Goal: Task Accomplishment & Management: Use online tool/utility

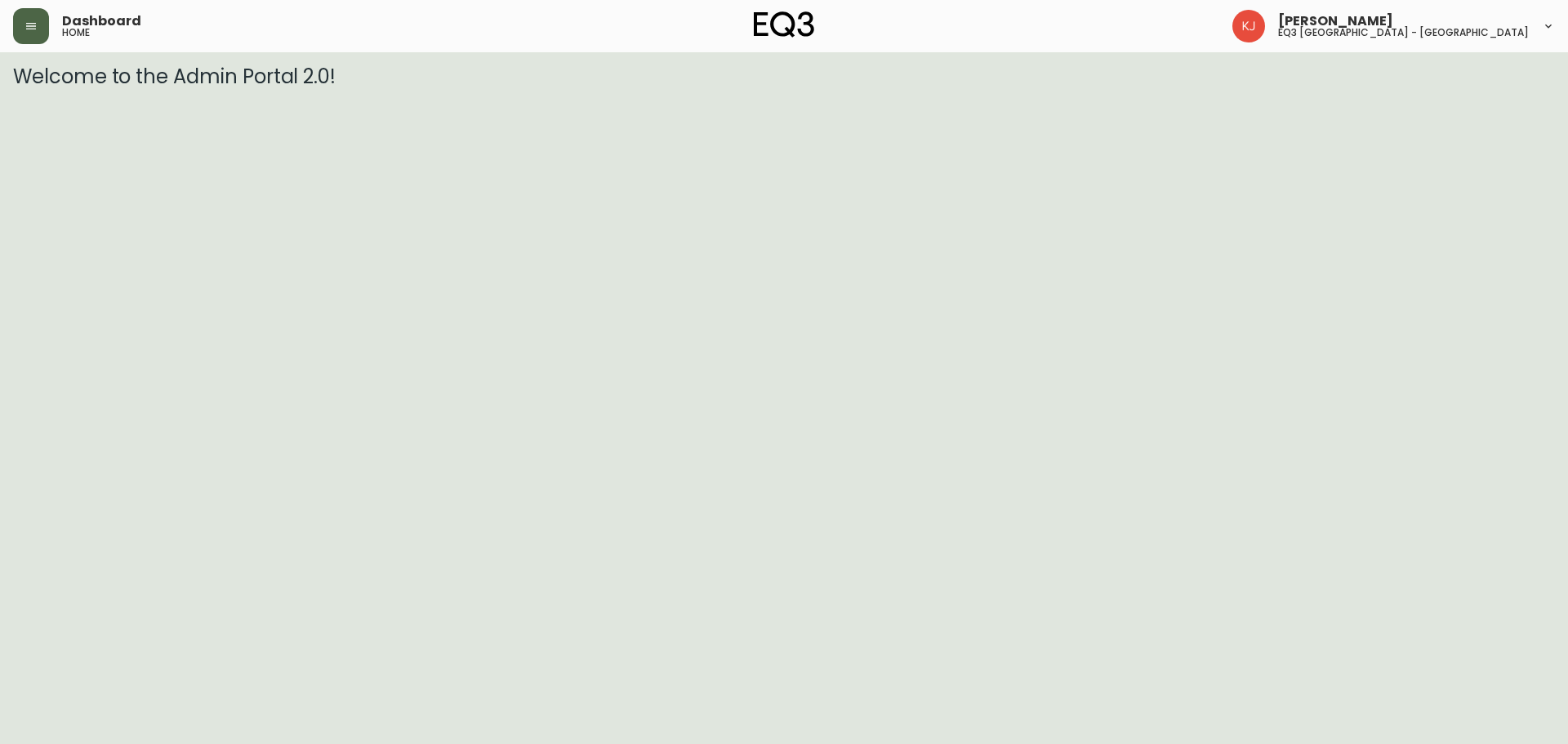
click at [45, 13] on button "button" at bounding box center [30, 26] width 36 height 36
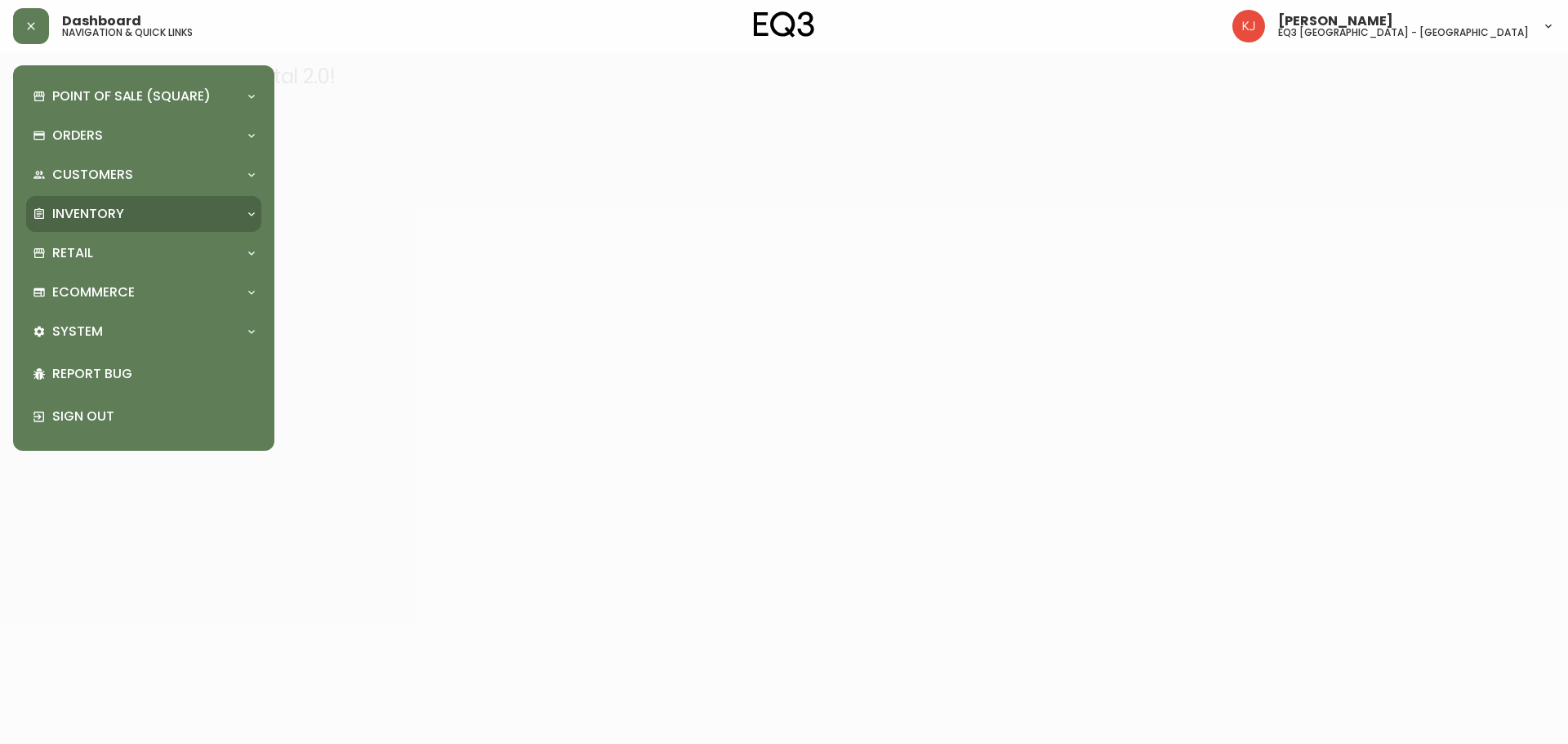
click at [115, 206] on p "Inventory" at bounding box center [88, 213] width 72 height 18
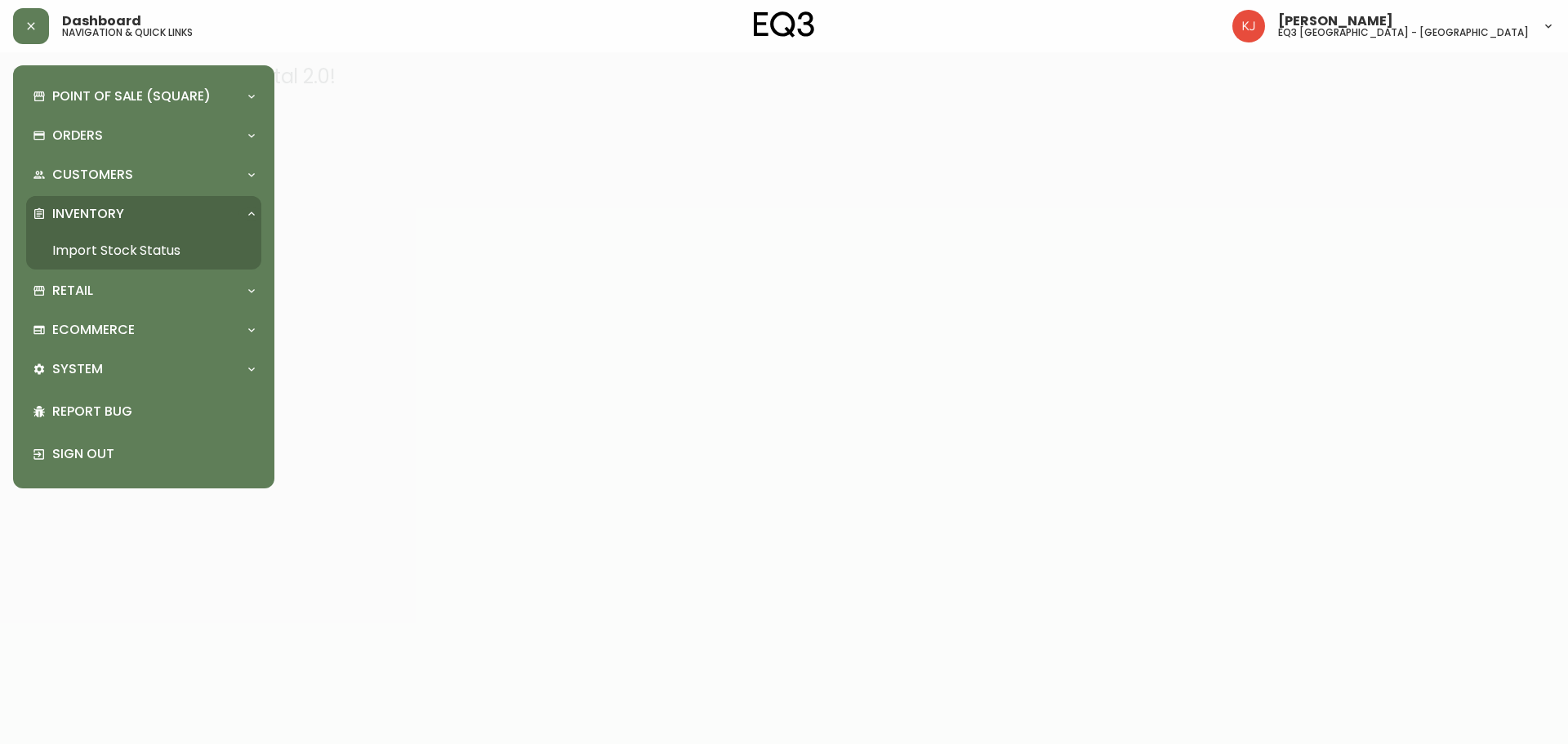
click at [111, 251] on link "Import Stock Status" at bounding box center [144, 251] width 235 height 37
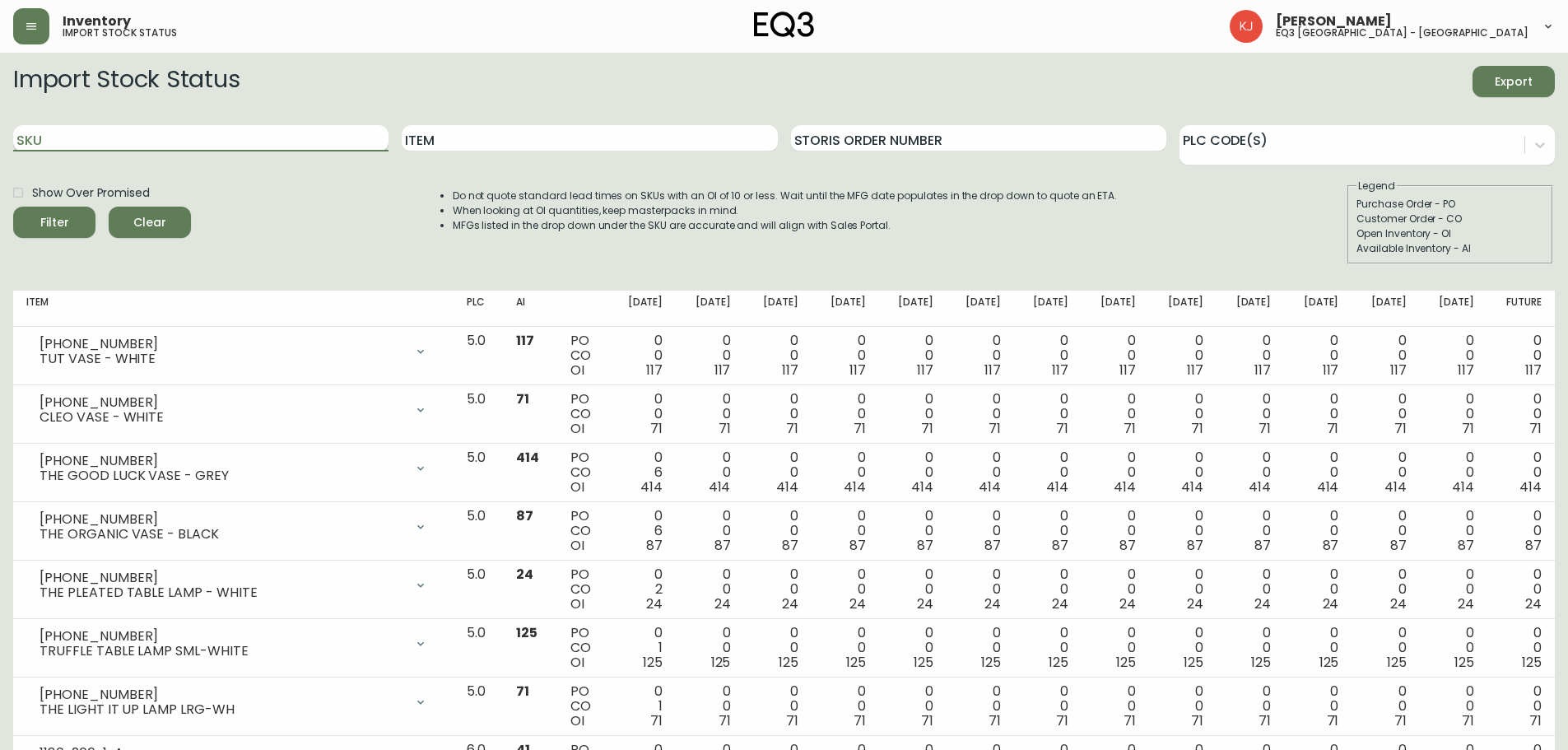
click at [277, 133] on input "SKU" at bounding box center [200, 138] width 375 height 26
paste input "7050-350-13-A"
type input "7050-350-13-A"
click at [13, 206] on button "Filter" at bounding box center [54, 222] width 82 height 32
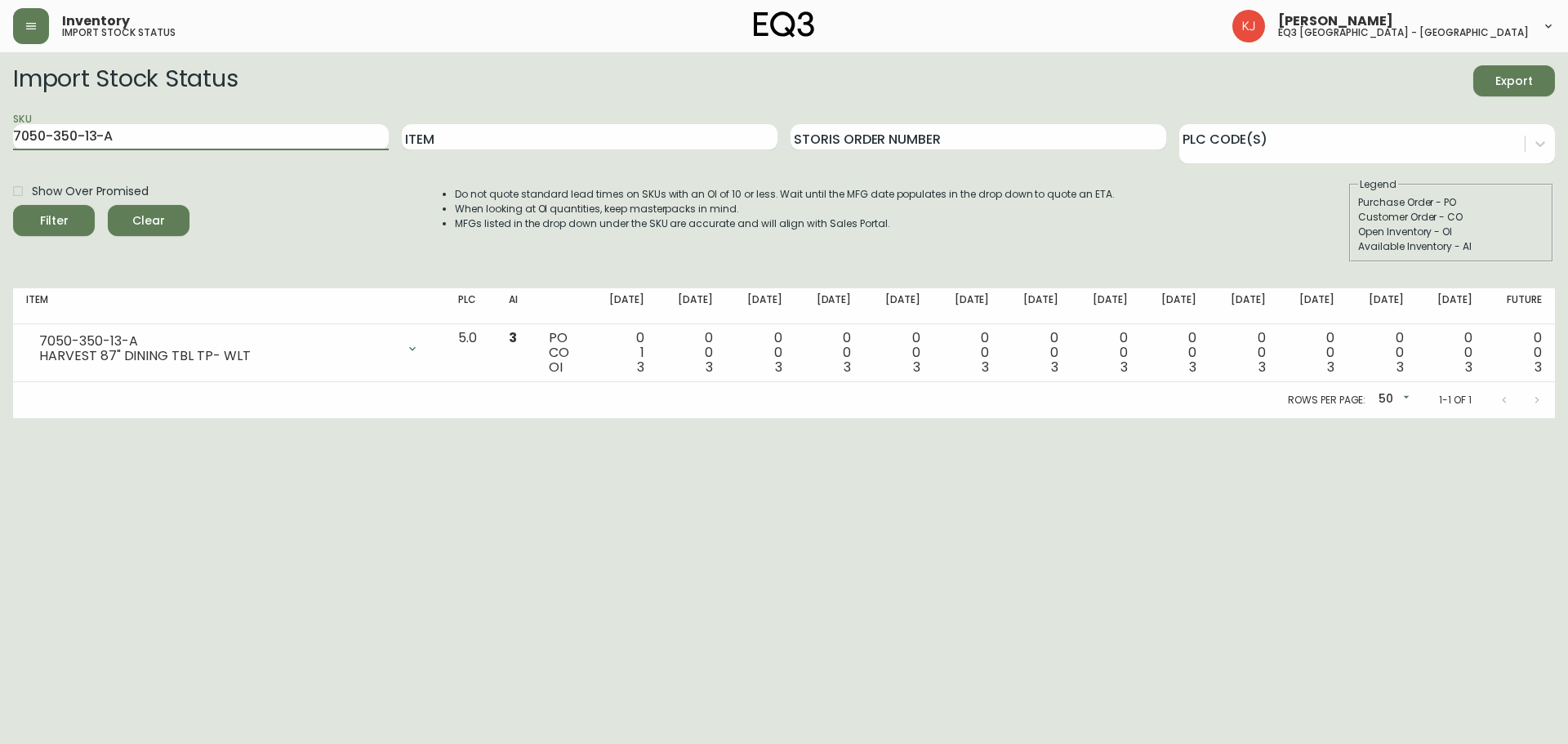
drag, startPoint x: 204, startPoint y: 139, endPoint x: 0, endPoint y: 132, distance: 204.1
click at [0, 132] on main "Import Stock Status Export SKU 7050-350-13-A Item Storis Order Number PLC Code(…" at bounding box center [784, 235] width 1568 height 366
paste input "7050-350-13-B"
type input "7050-350-13-B"
click at [13, 205] on button "Filter" at bounding box center [53, 220] width 81 height 31
